Goal: Task Accomplishment & Management: Complete application form

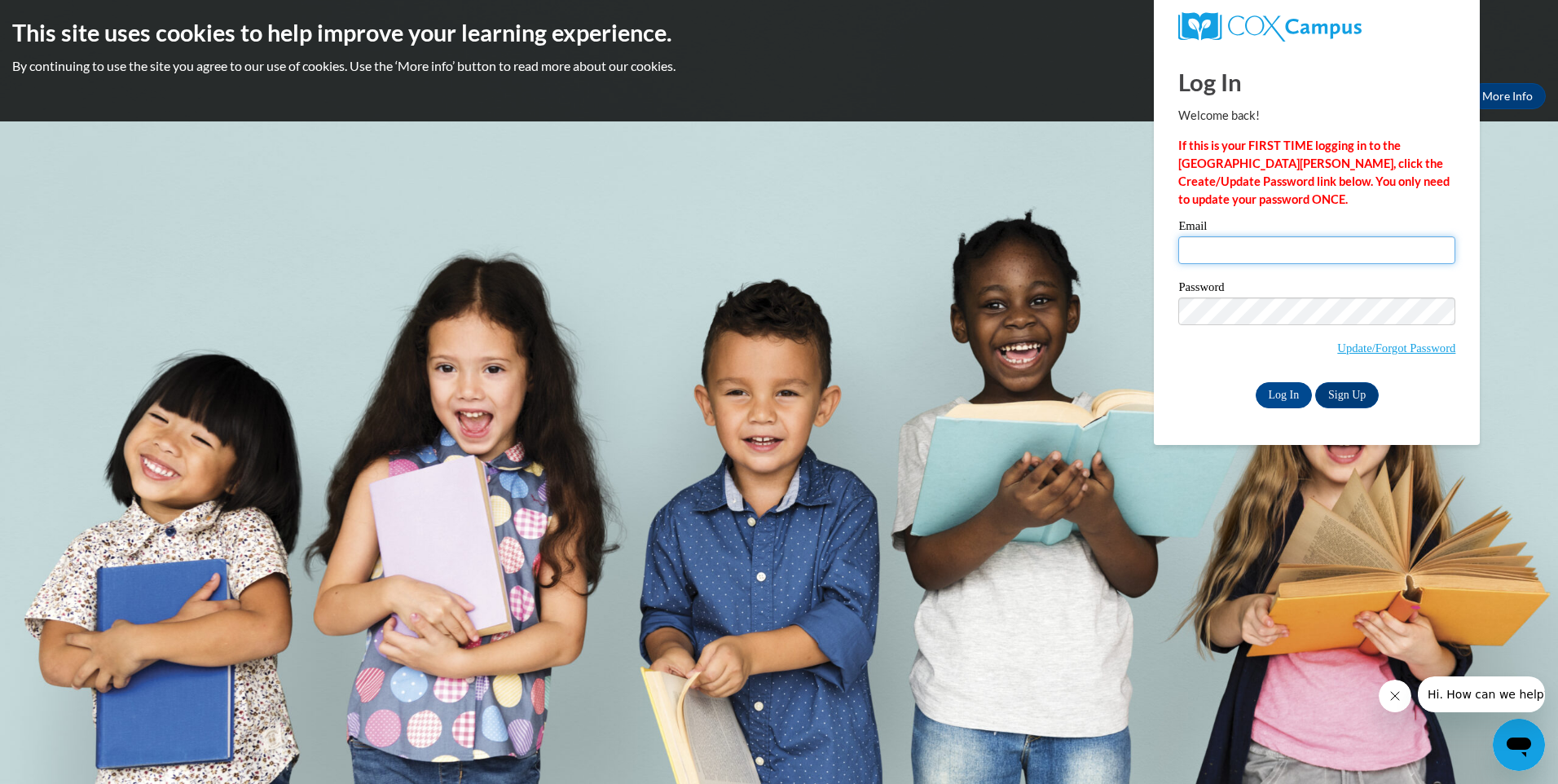
click at [1268, 247] on input "Email" at bounding box center [1316, 250] width 277 height 28
type input "thowell@myactionpact.org"
click at [1256, 382] on input "Log In" at bounding box center [1284, 395] width 57 height 26
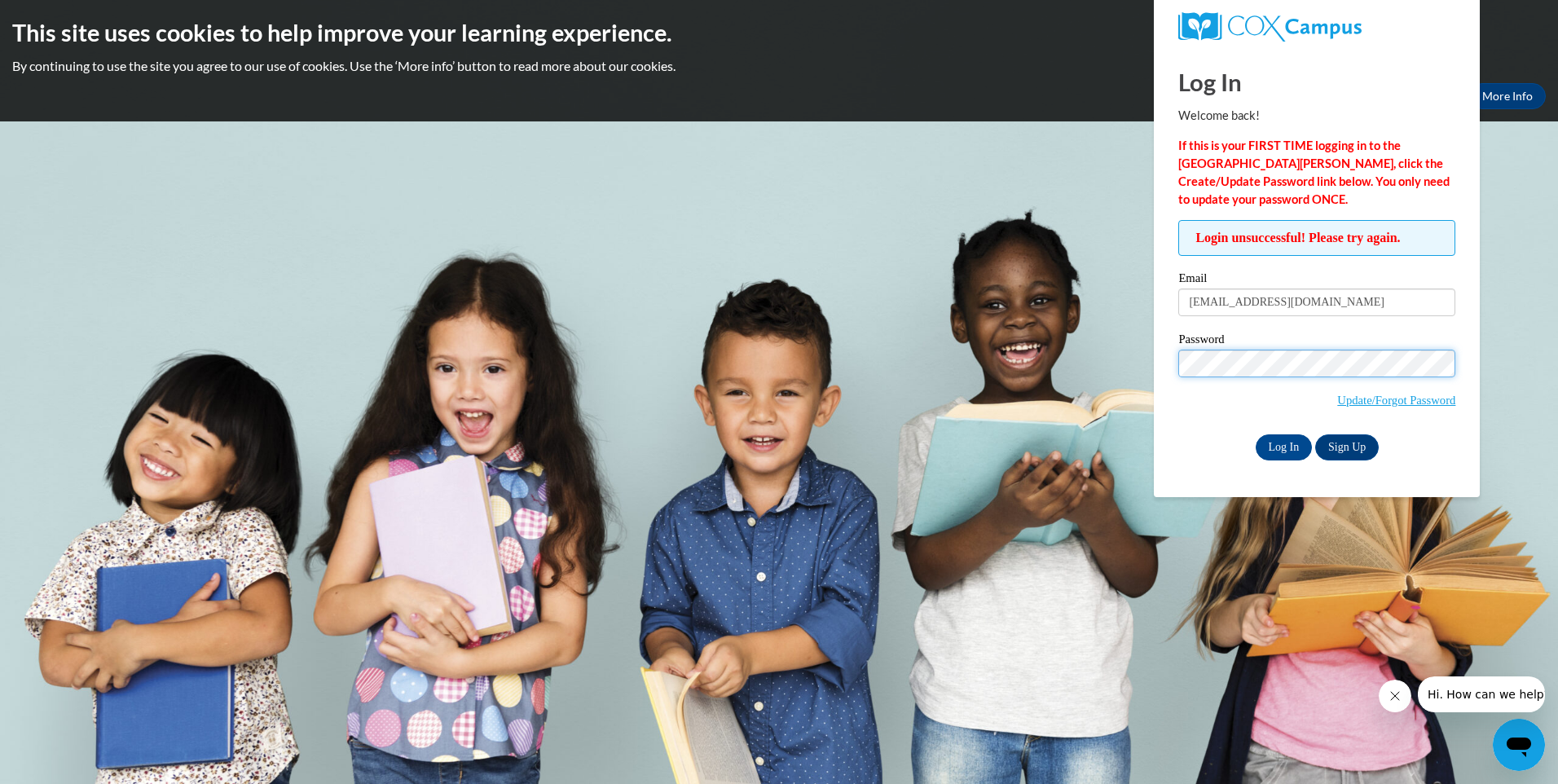
click at [1256, 434] on input "Log In" at bounding box center [1284, 447] width 57 height 26
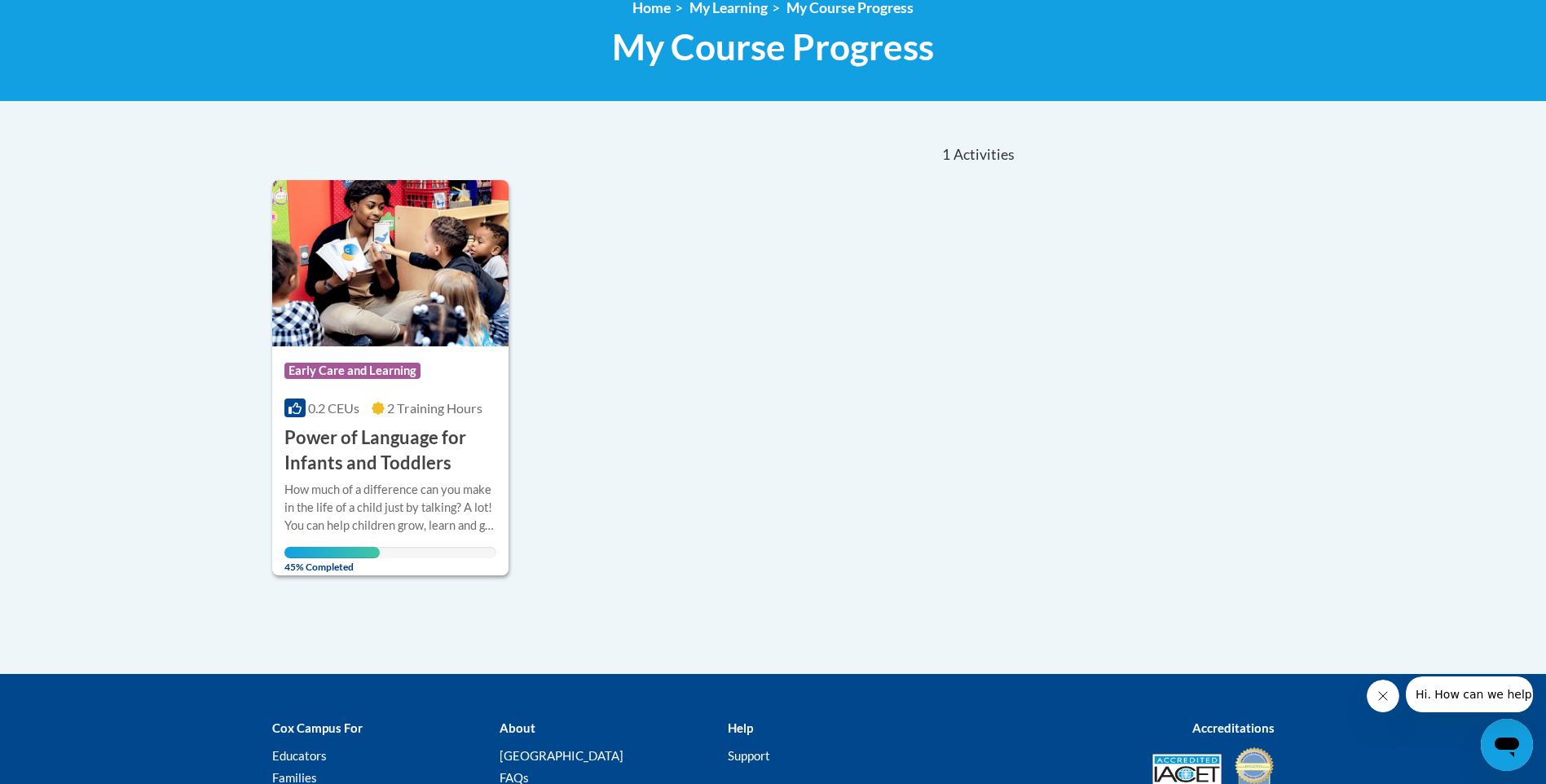
scroll to position [245, 0]
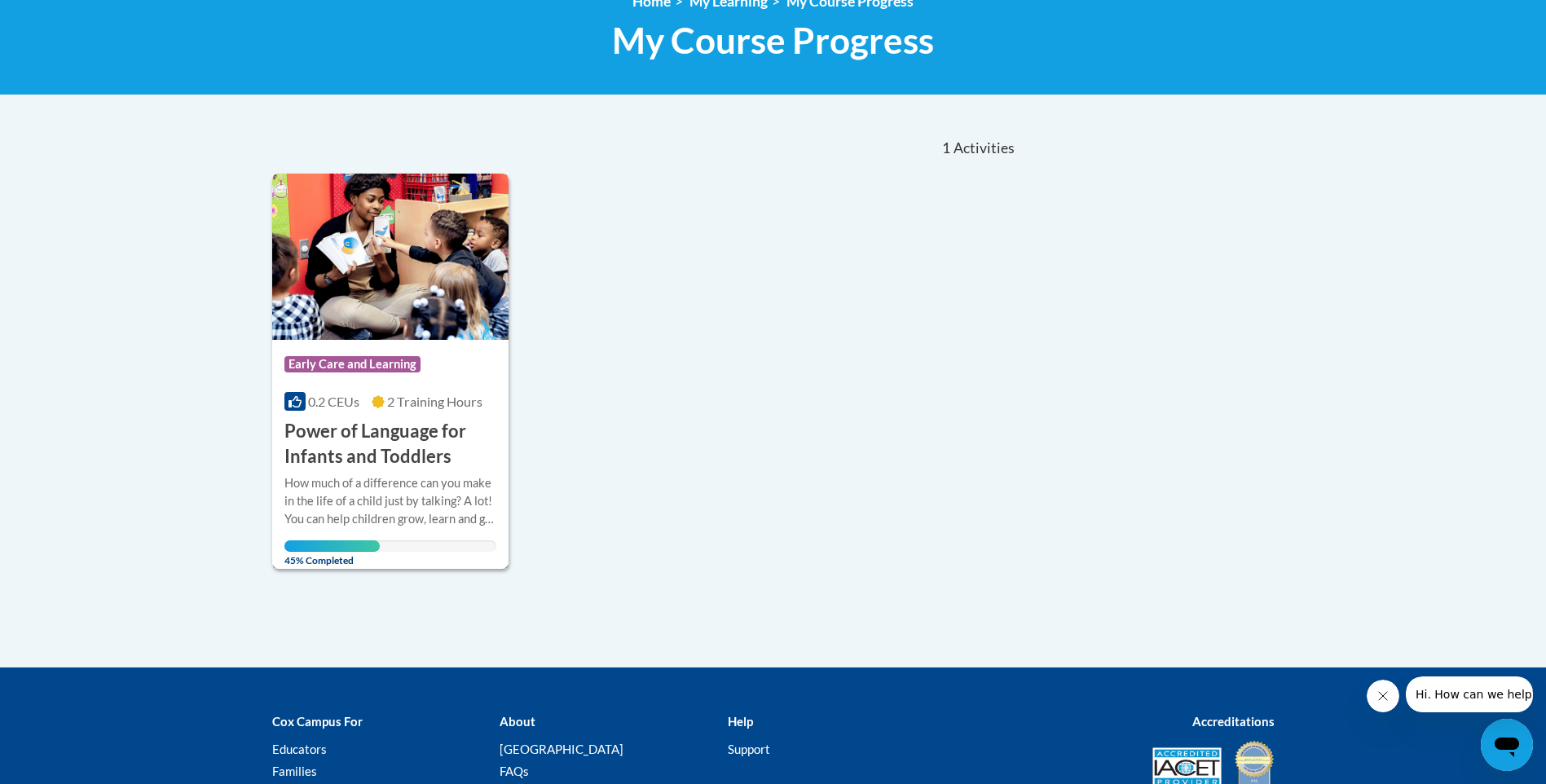
click at [466, 373] on div "Course Category: Early Care and Learning" at bounding box center [390, 366] width 213 height 37
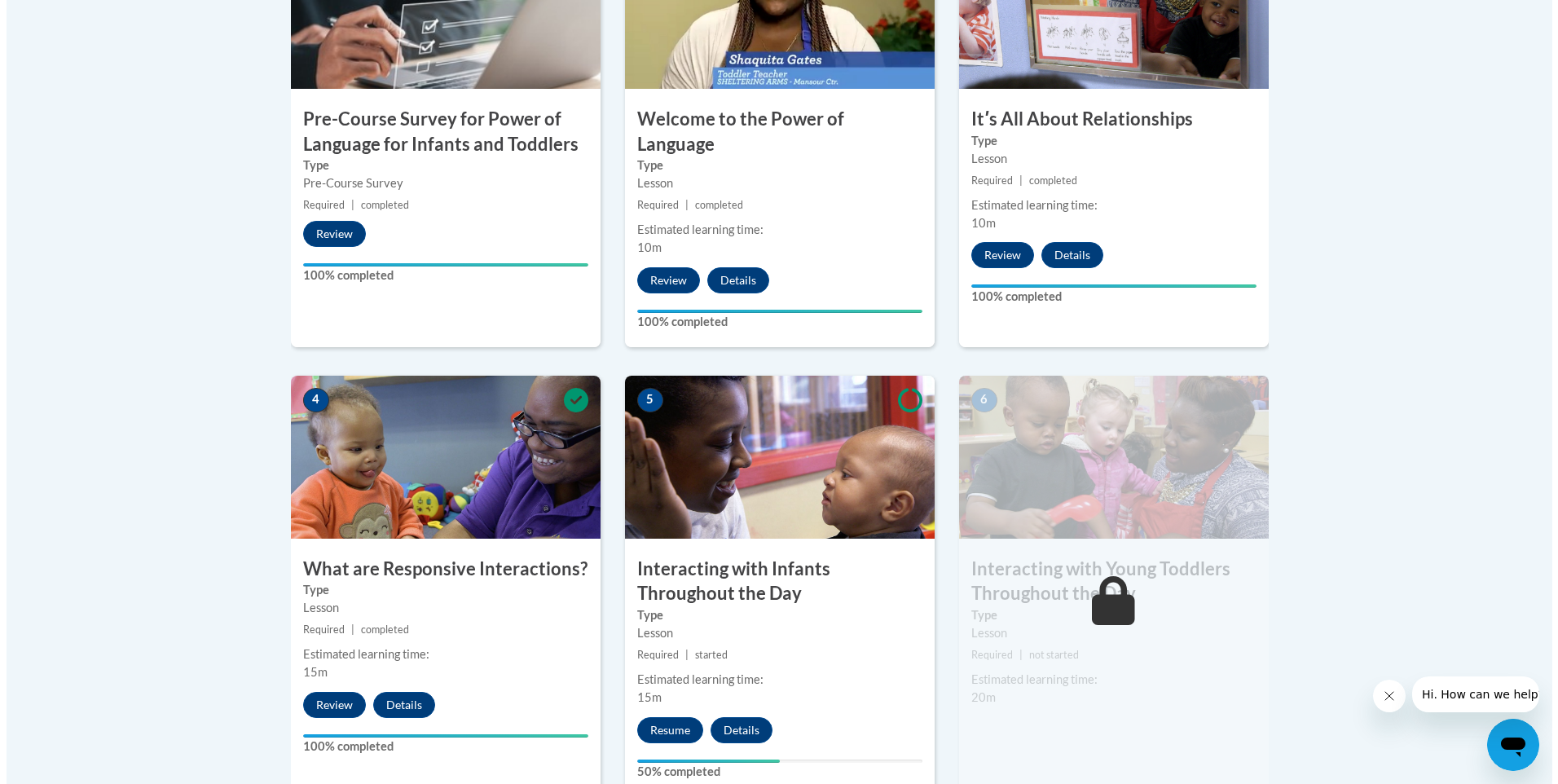
scroll to position [651, 0]
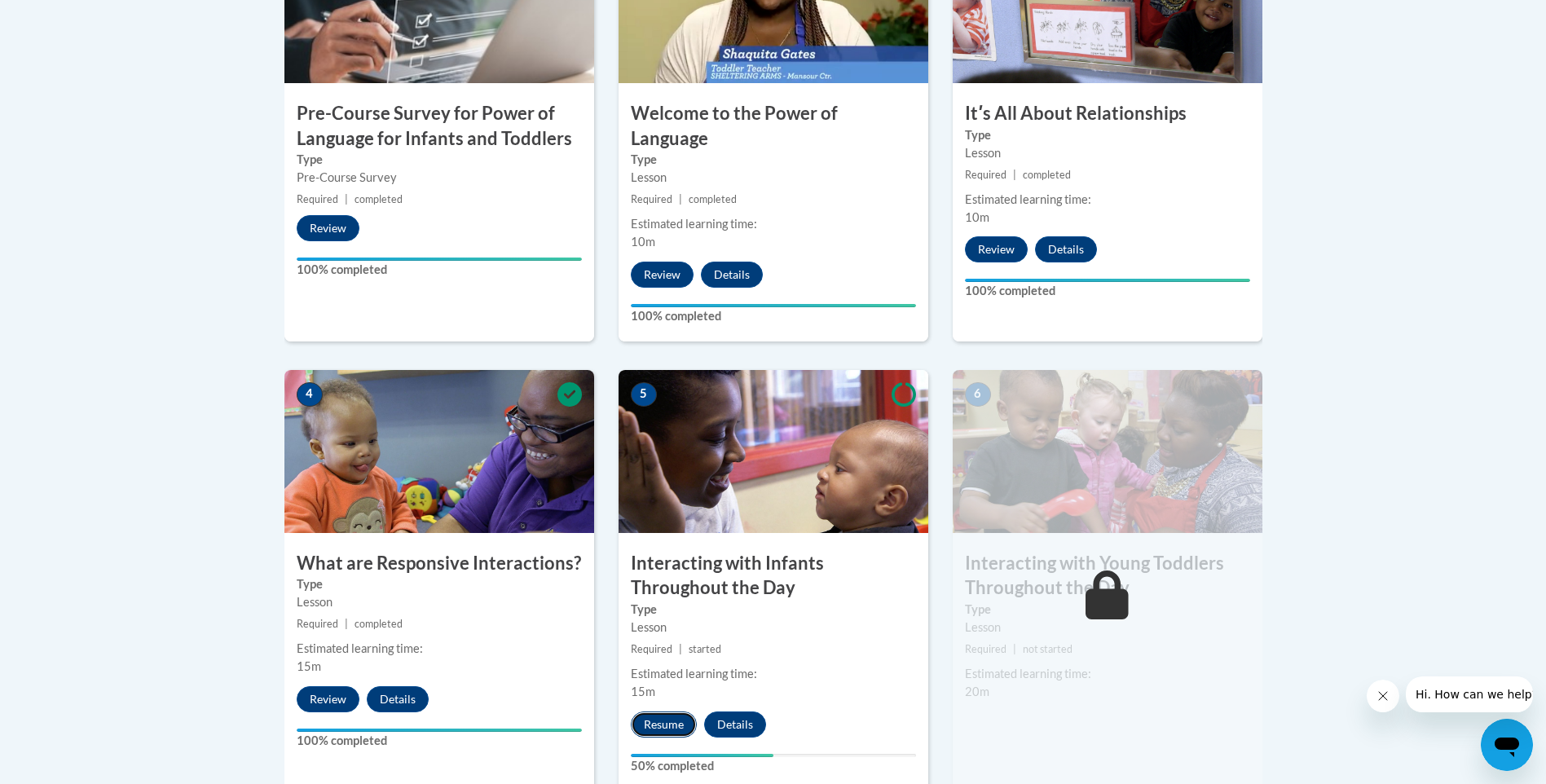
click at [658, 711] on button "Resume" at bounding box center [664, 724] width 66 height 26
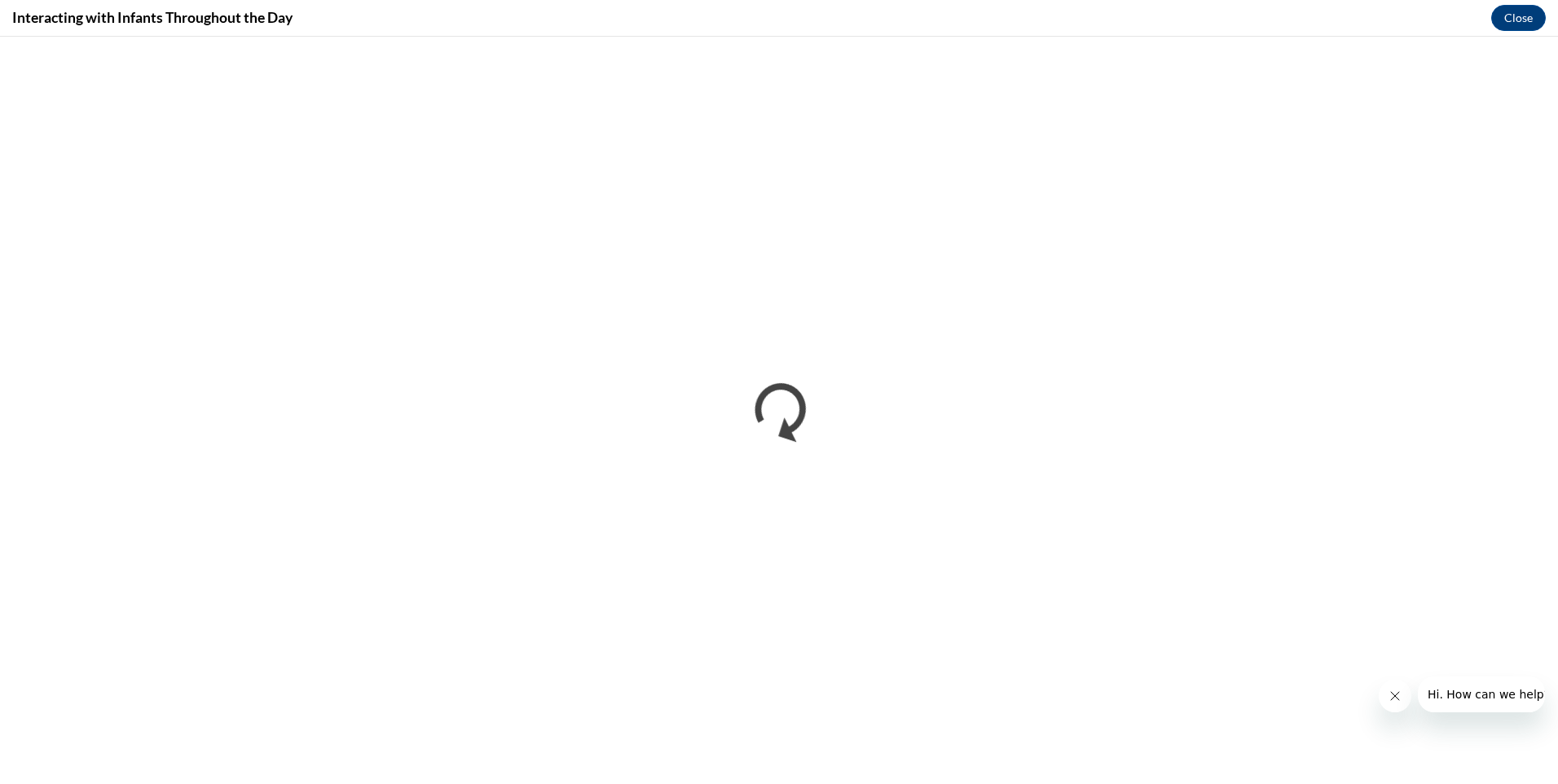
scroll to position [0, 0]
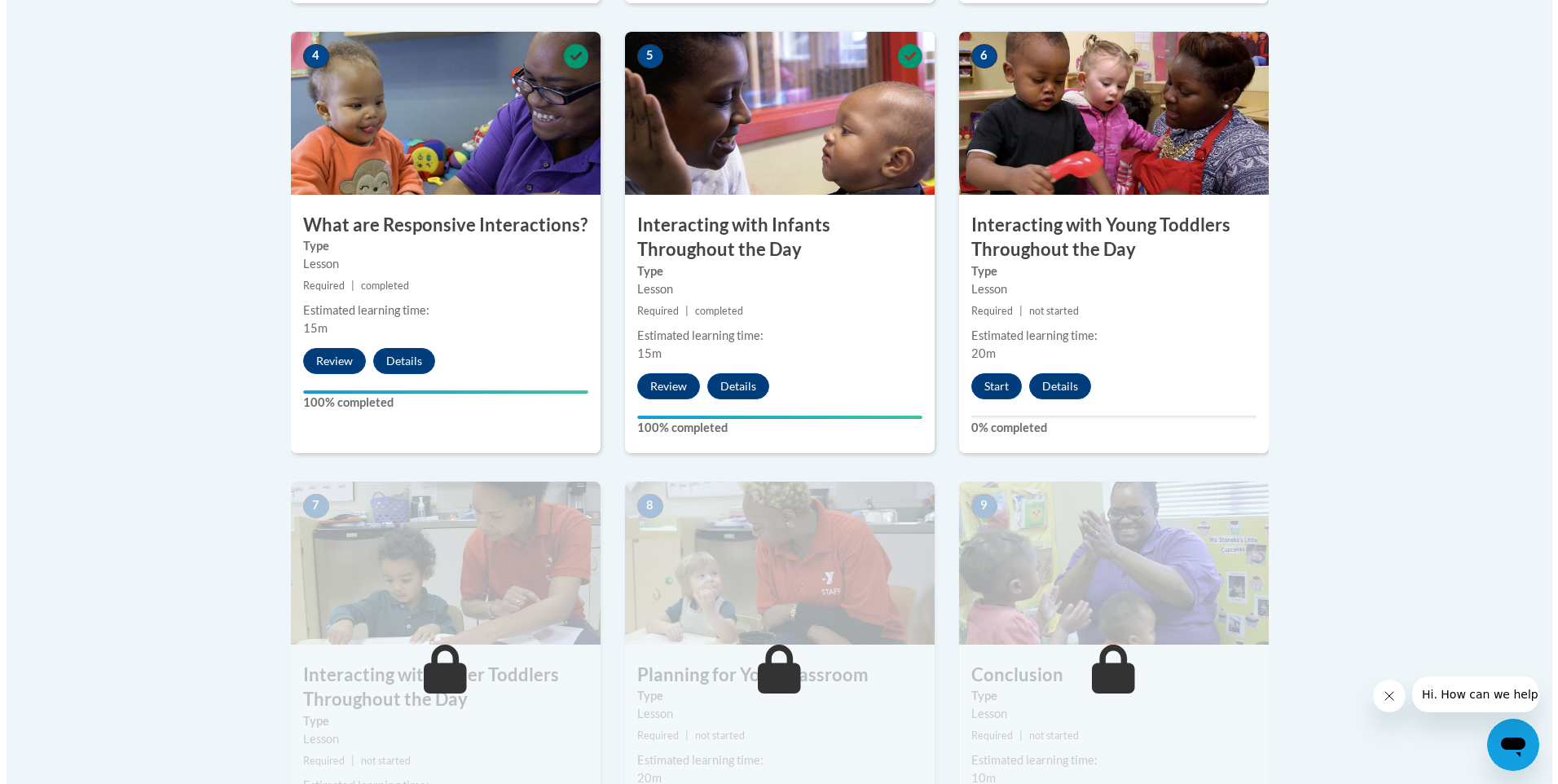
scroll to position [978, 0]
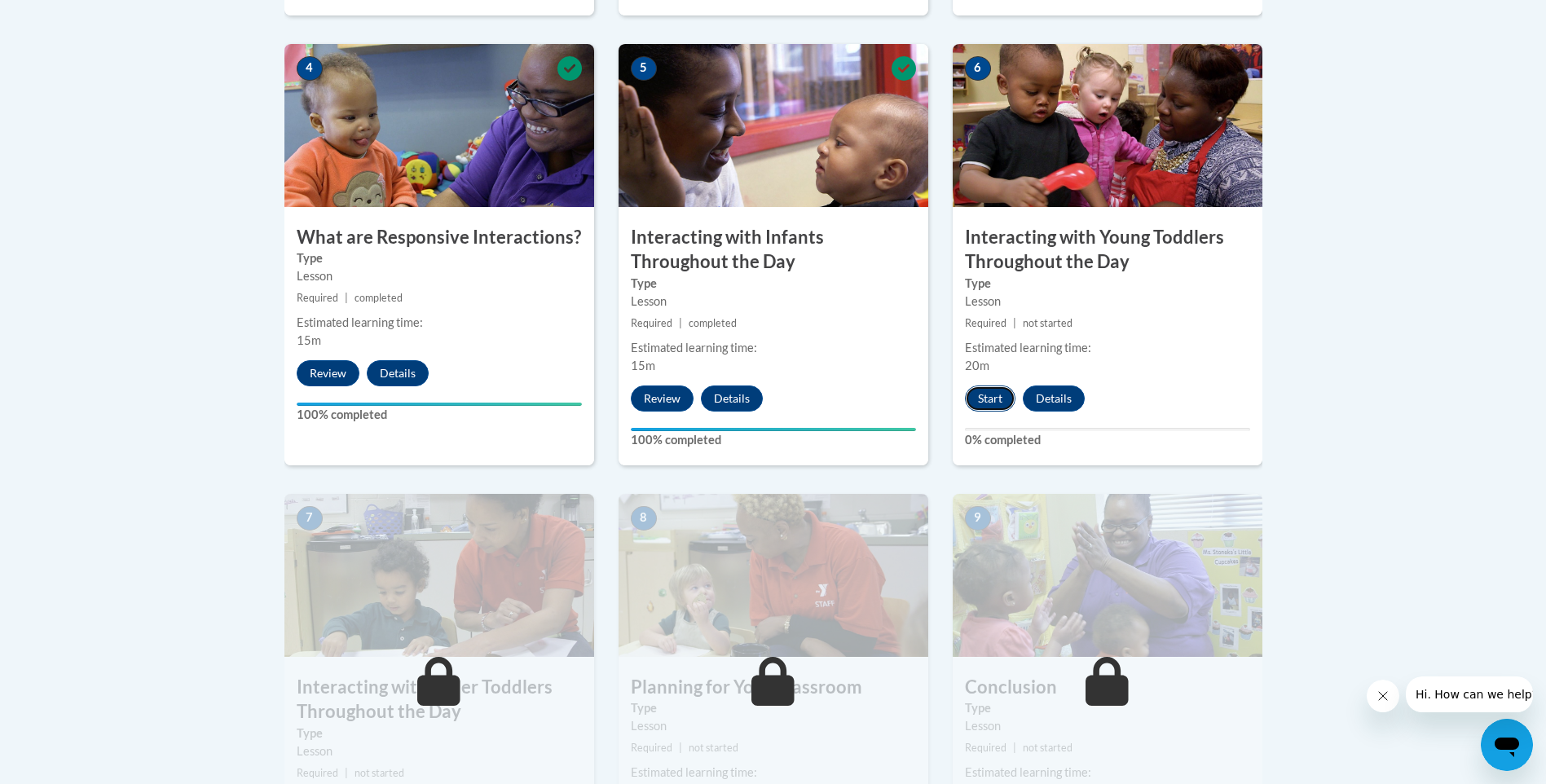
click at [990, 385] on button "Start" at bounding box center [990, 398] width 51 height 26
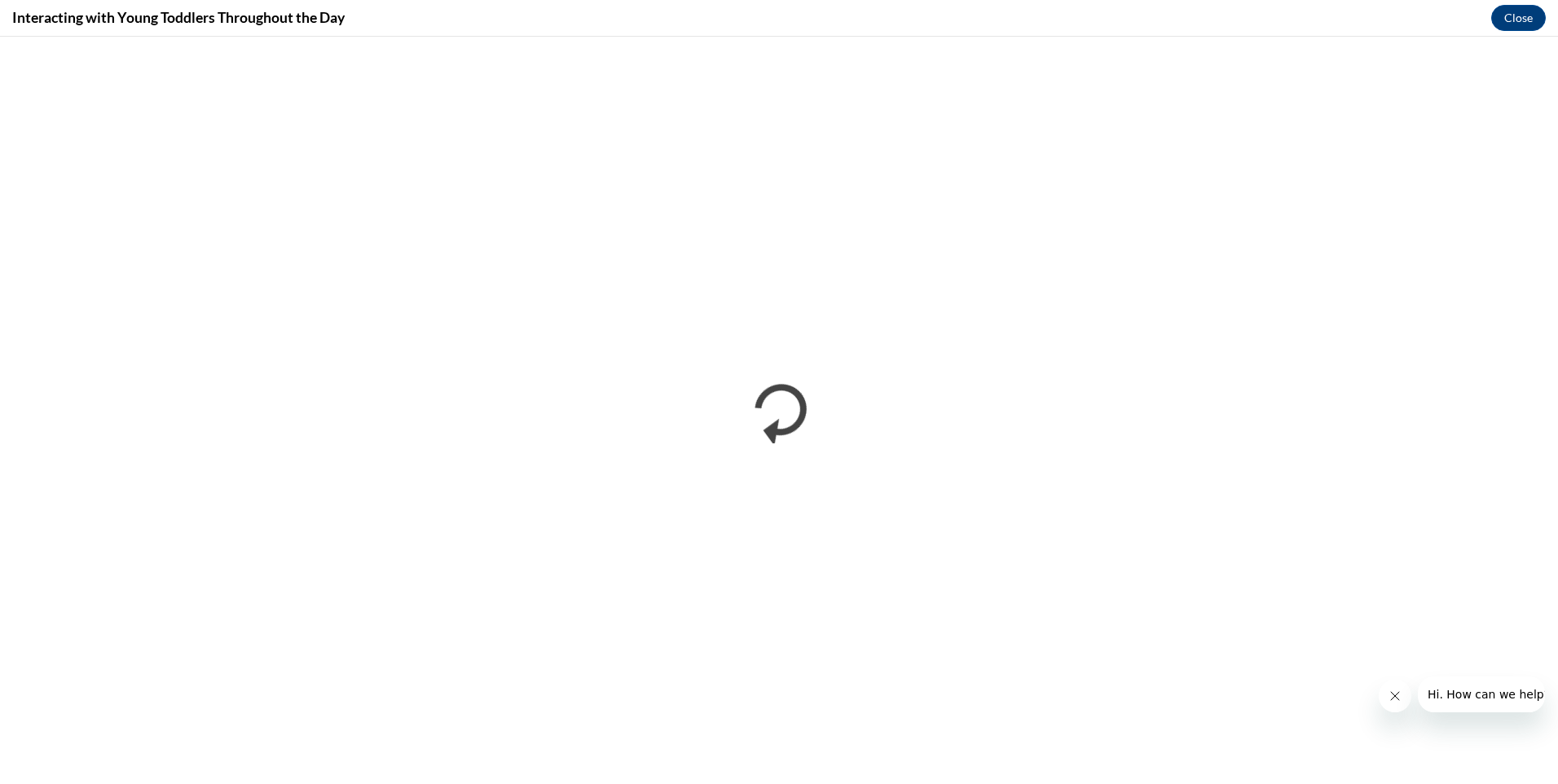
scroll to position [0, 0]
